Goal: Task Accomplishment & Management: Manage account settings

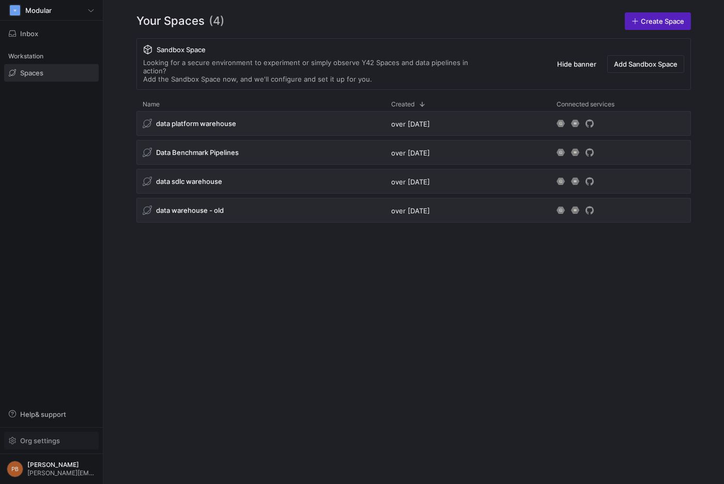
click at [52, 439] on span "Org settings" at bounding box center [40, 441] width 40 height 8
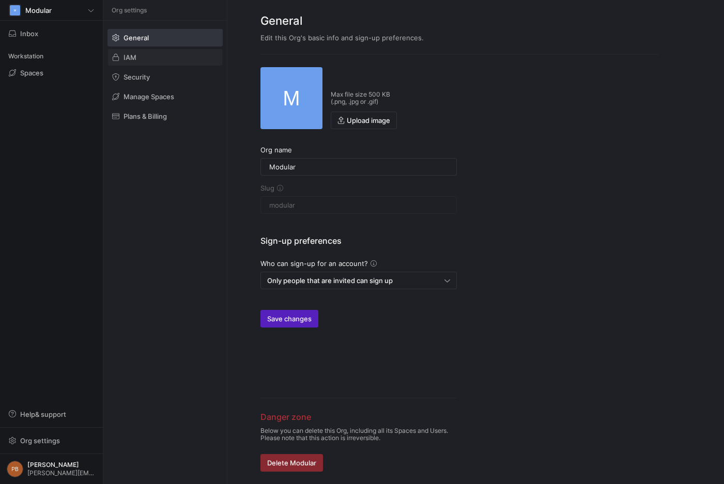
click at [134, 56] on span "IAM" at bounding box center [130, 57] width 13 height 8
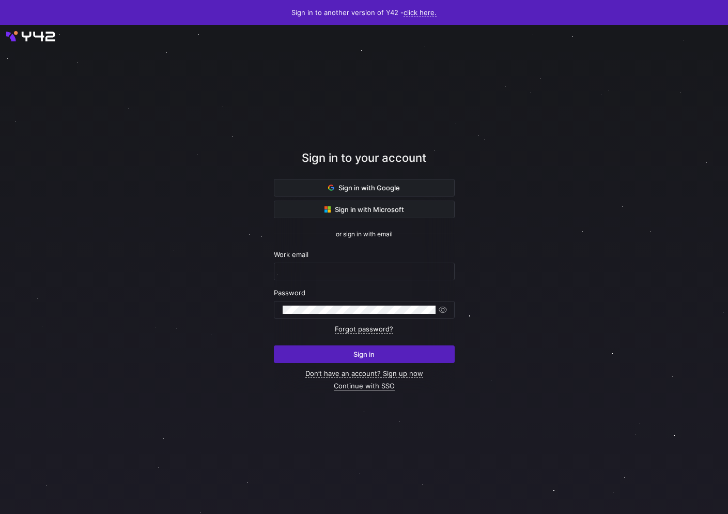
click at [355, 386] on link "Continue with SSO" at bounding box center [364, 386] width 61 height 9
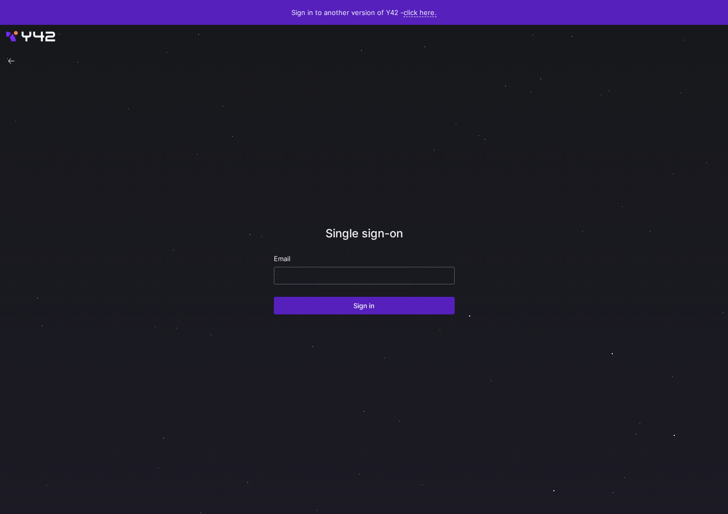
click at [332, 279] on div at bounding box center [364, 275] width 163 height 17
type input "[PERSON_NAME][EMAIL_ADDRESS][DOMAIN_NAME]"
click at [544, 226] on div at bounding box center [363, 269] width 655 height 440
click at [372, 305] on span "Sign in" at bounding box center [364, 305] width 21 height 8
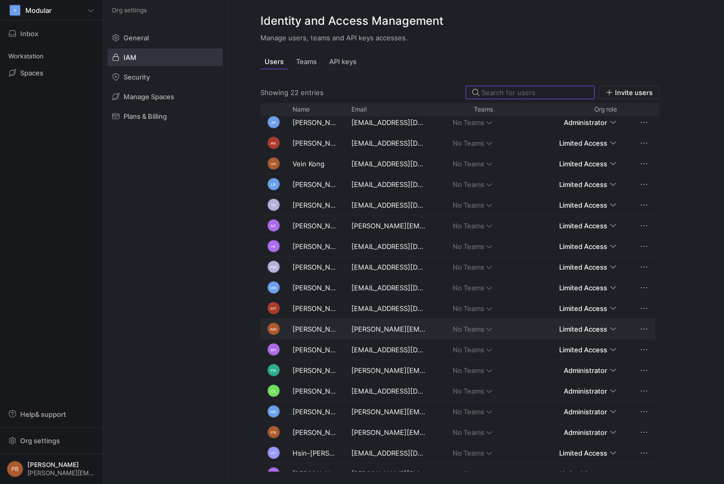
scroll to position [99, 0]
